Goal: Book appointment/travel/reservation

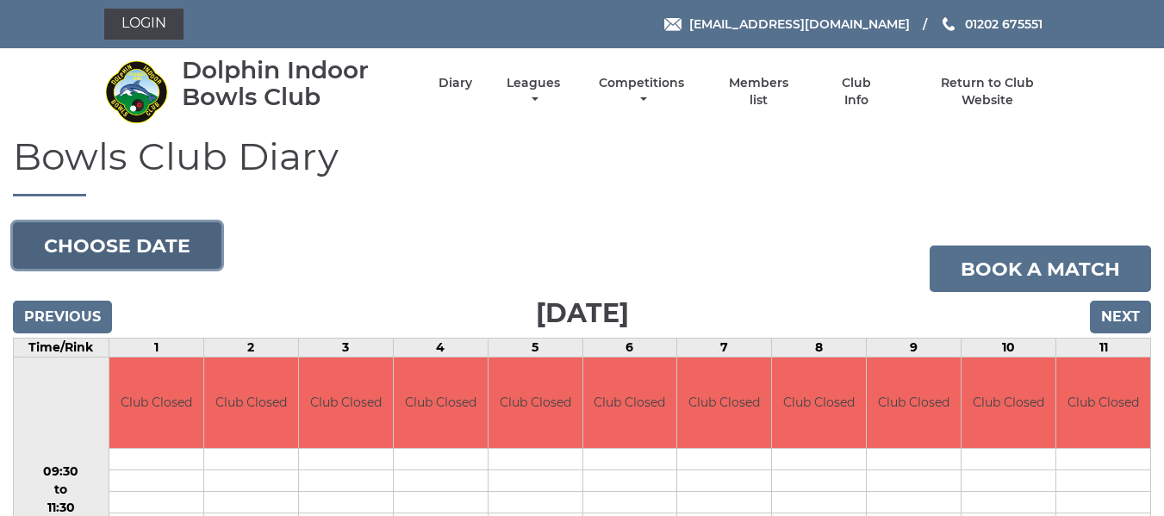
click at [214, 258] on button "Choose date" at bounding box center [117, 245] width 209 height 47
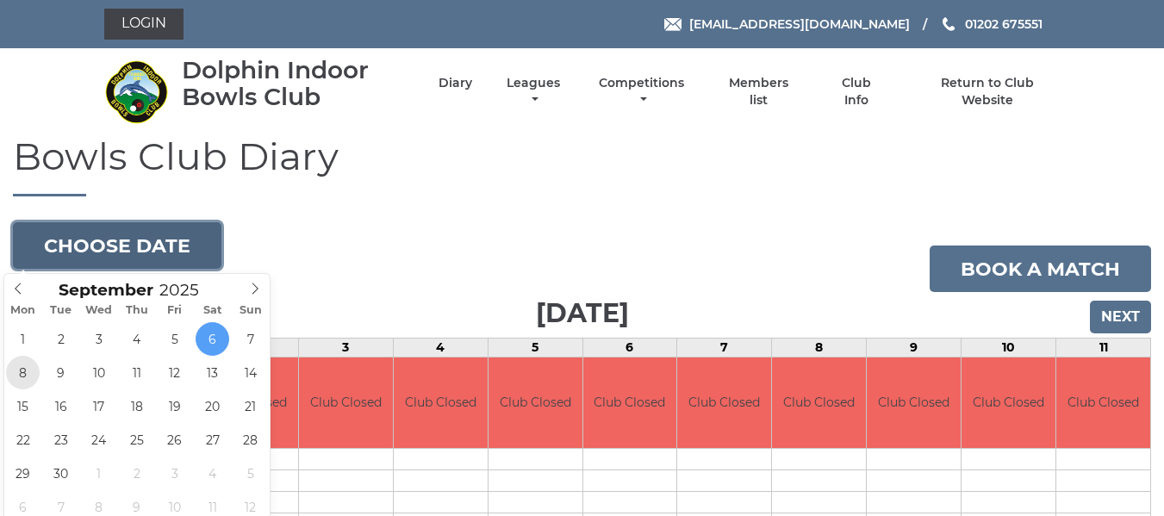
type input "2025-09-08"
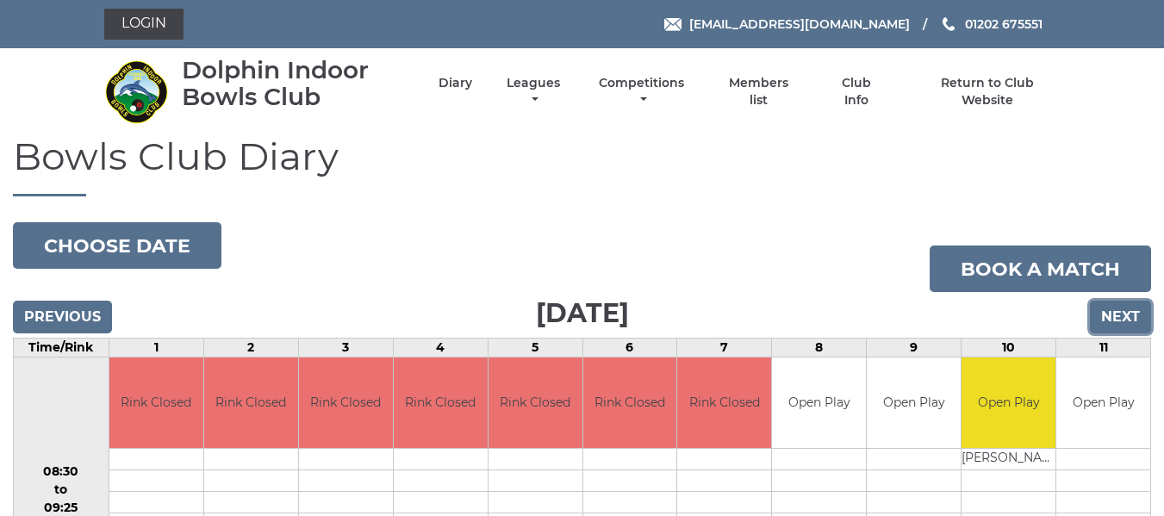
click at [1119, 314] on input "Next" at bounding box center [1120, 317] width 61 height 33
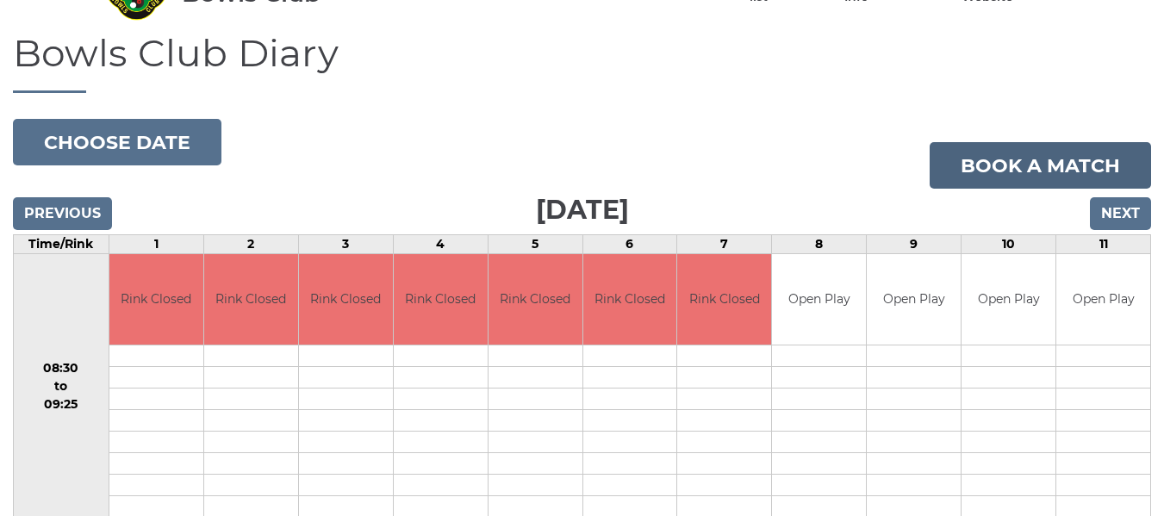
scroll to position [79, 0]
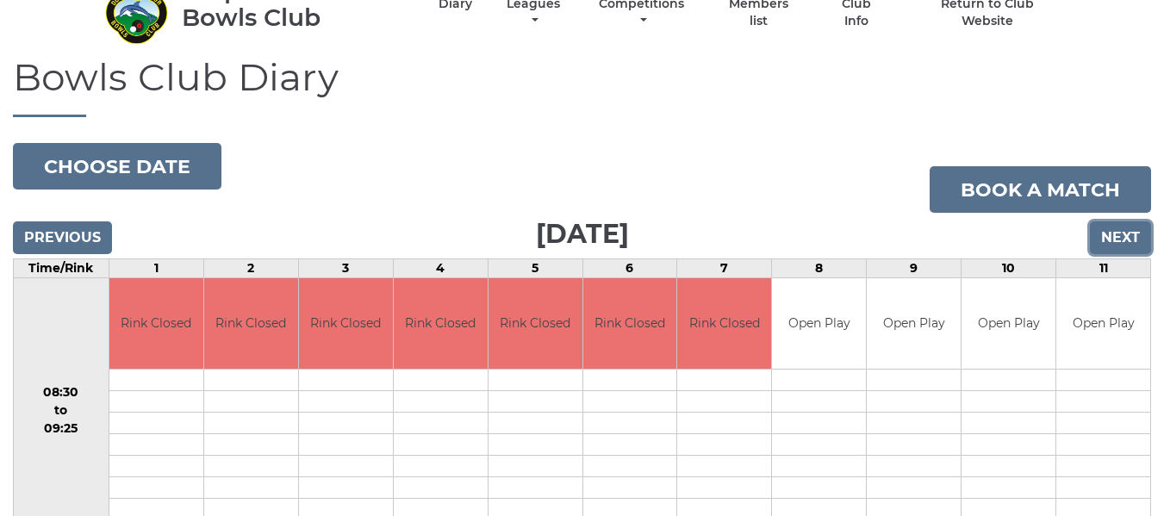
click at [1103, 233] on input "Next" at bounding box center [1120, 237] width 61 height 33
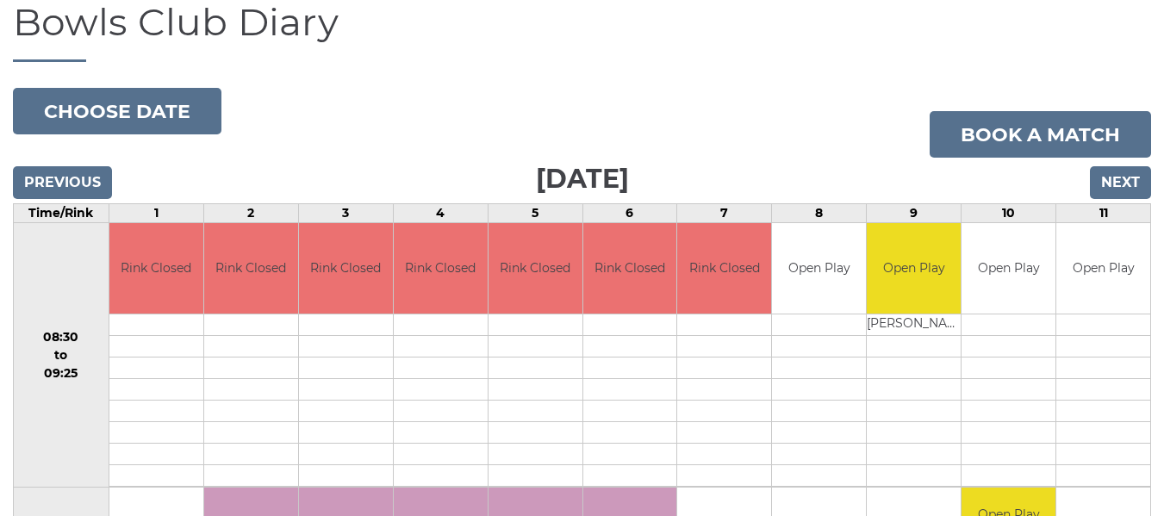
scroll to position [79, 0]
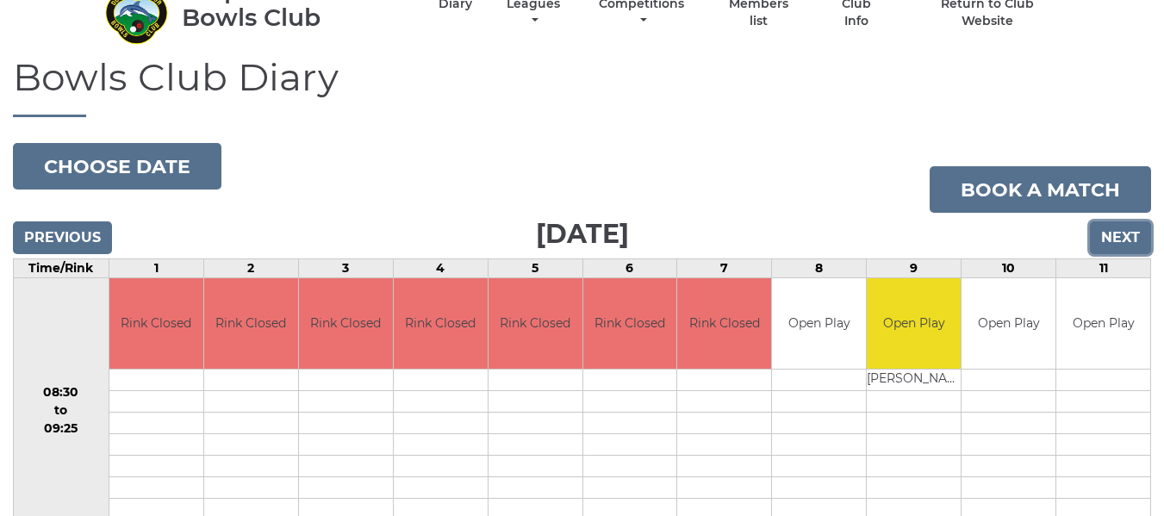
click at [1108, 241] on input "Next" at bounding box center [1120, 237] width 61 height 33
